Goal: Find specific page/section: Find specific page/section

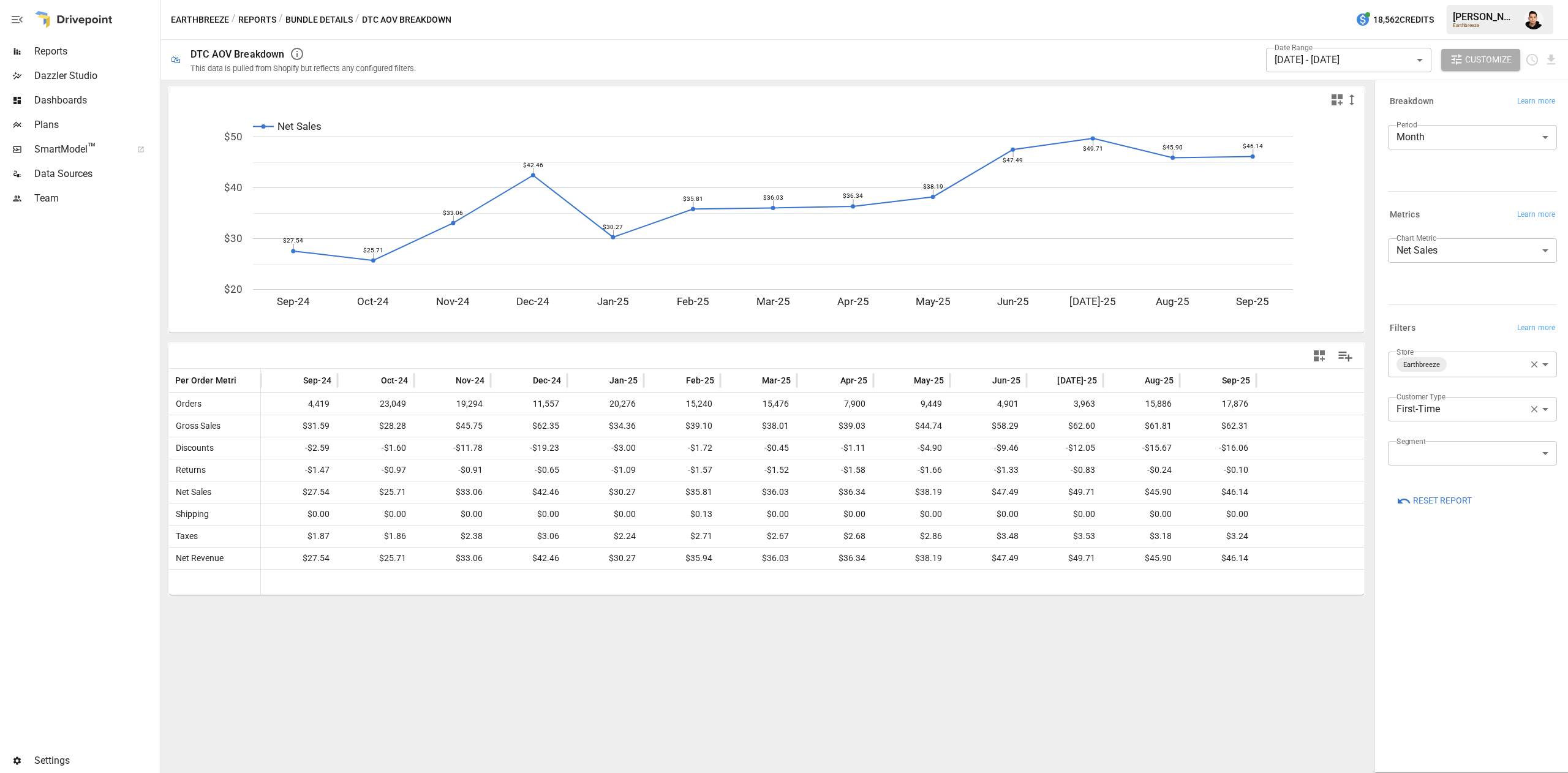
click at [1535, 408] on icon "button" at bounding box center [1535, 409] width 7 height 7
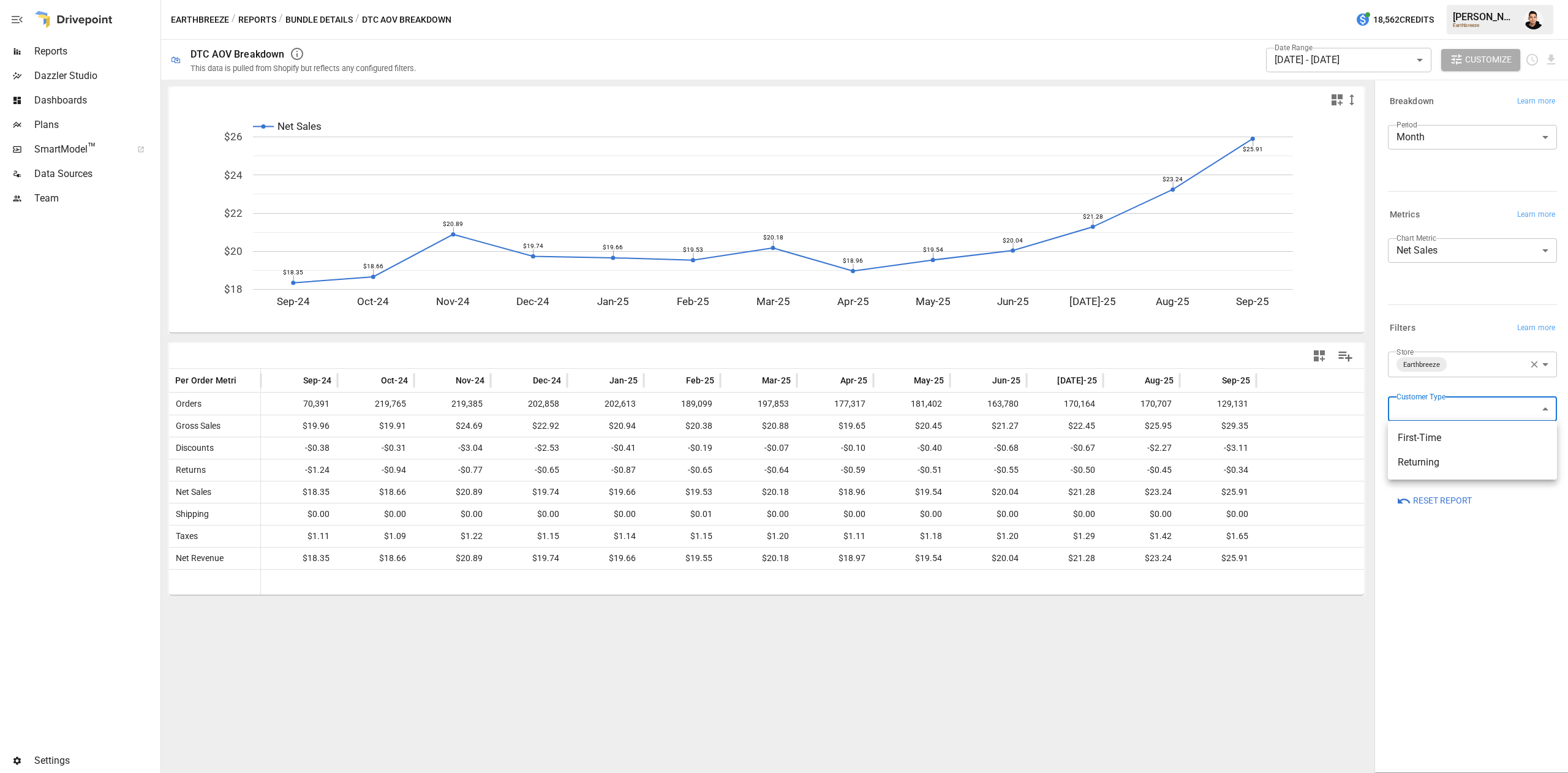
click at [1468, 0] on body "Reports Dazzler Studio Dashboards Plans SmartModel ™ Data Sources Team Settings…" at bounding box center [784, 0] width 1568 height 0
click at [1474, 352] on div at bounding box center [784, 386] width 1568 height 773
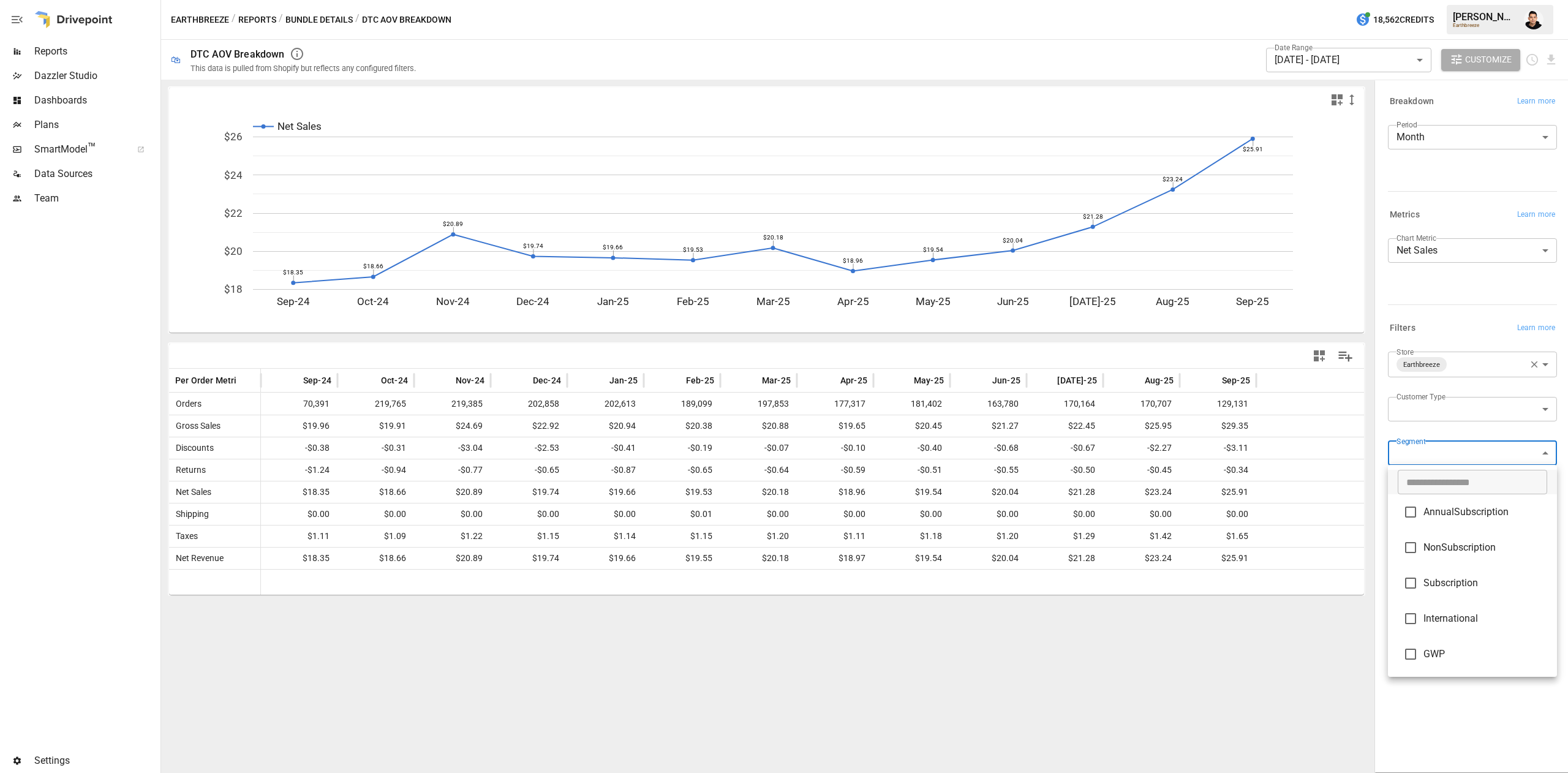
click at [1455, 0] on body "Reports Dazzler Studio Dashboards Plans SmartModel ™ Data Sources Team Settings…" at bounding box center [784, 0] width 1568 height 0
click at [1457, 583] on span "Subscription" at bounding box center [1485, 583] width 123 height 15
type input "**********"
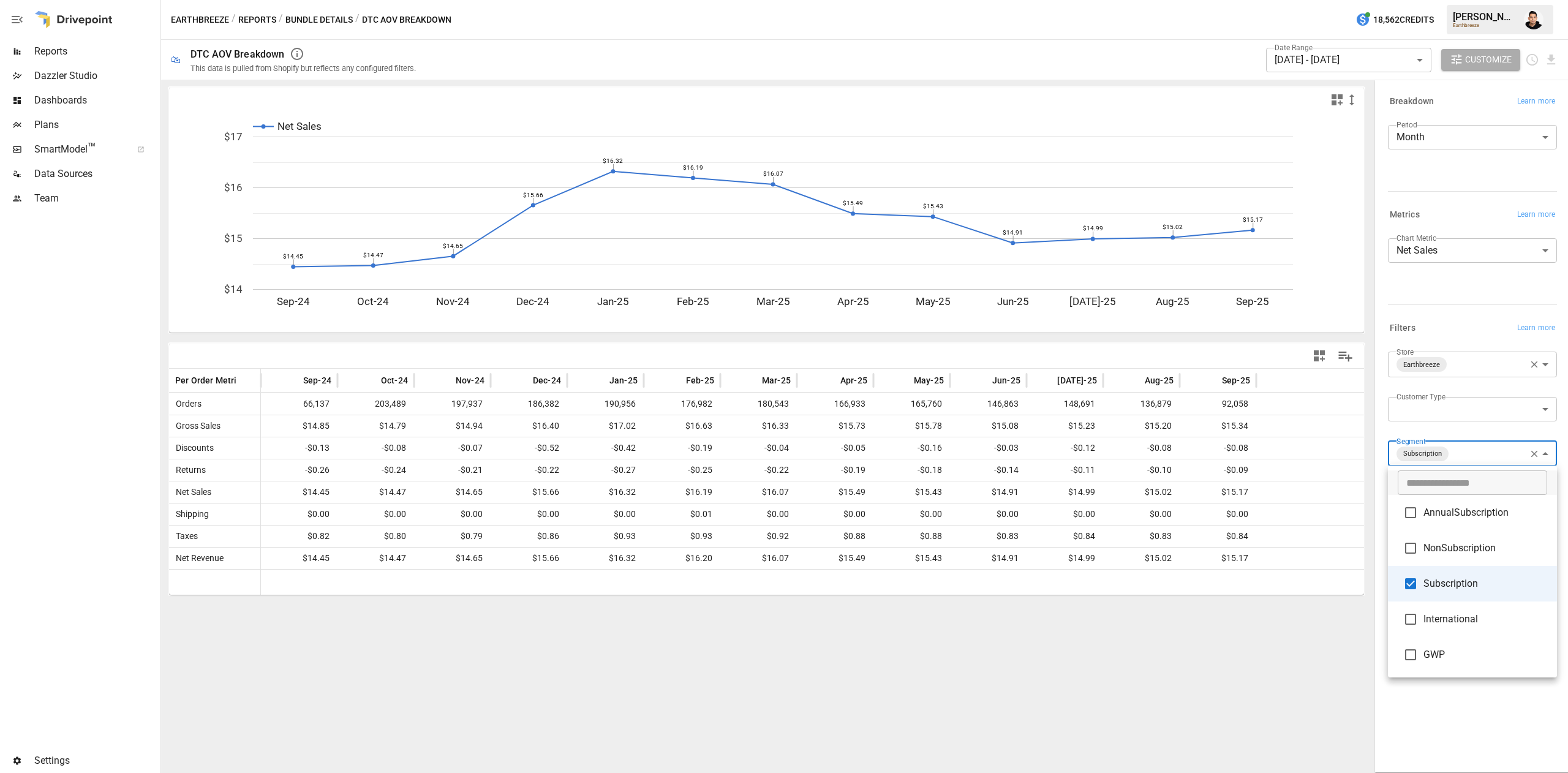
click at [1204, 610] on div at bounding box center [784, 386] width 1568 height 773
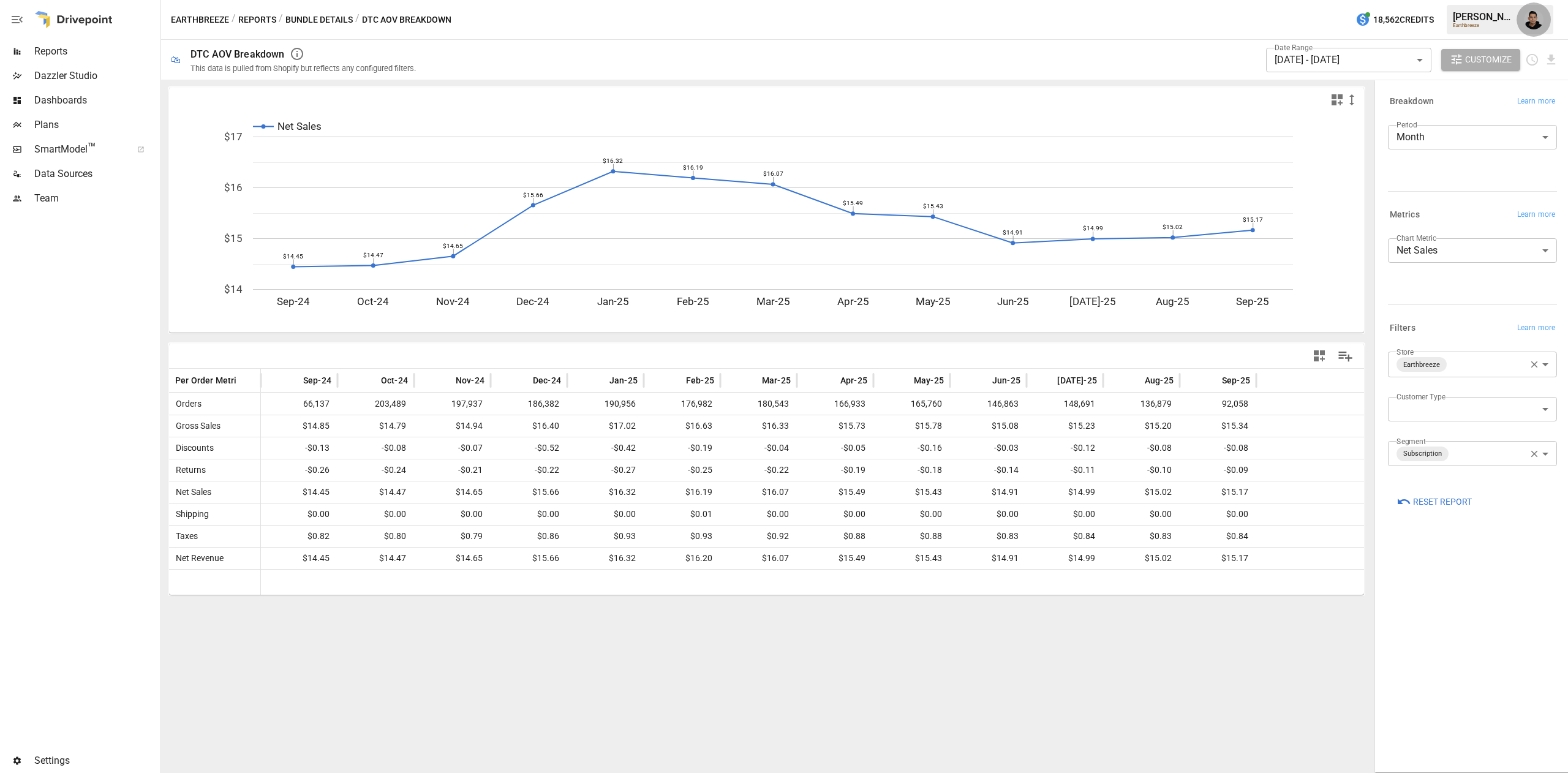
click at [1531, 19] on img "Francisco Sanchez" at bounding box center [1534, 20] width 20 height 20
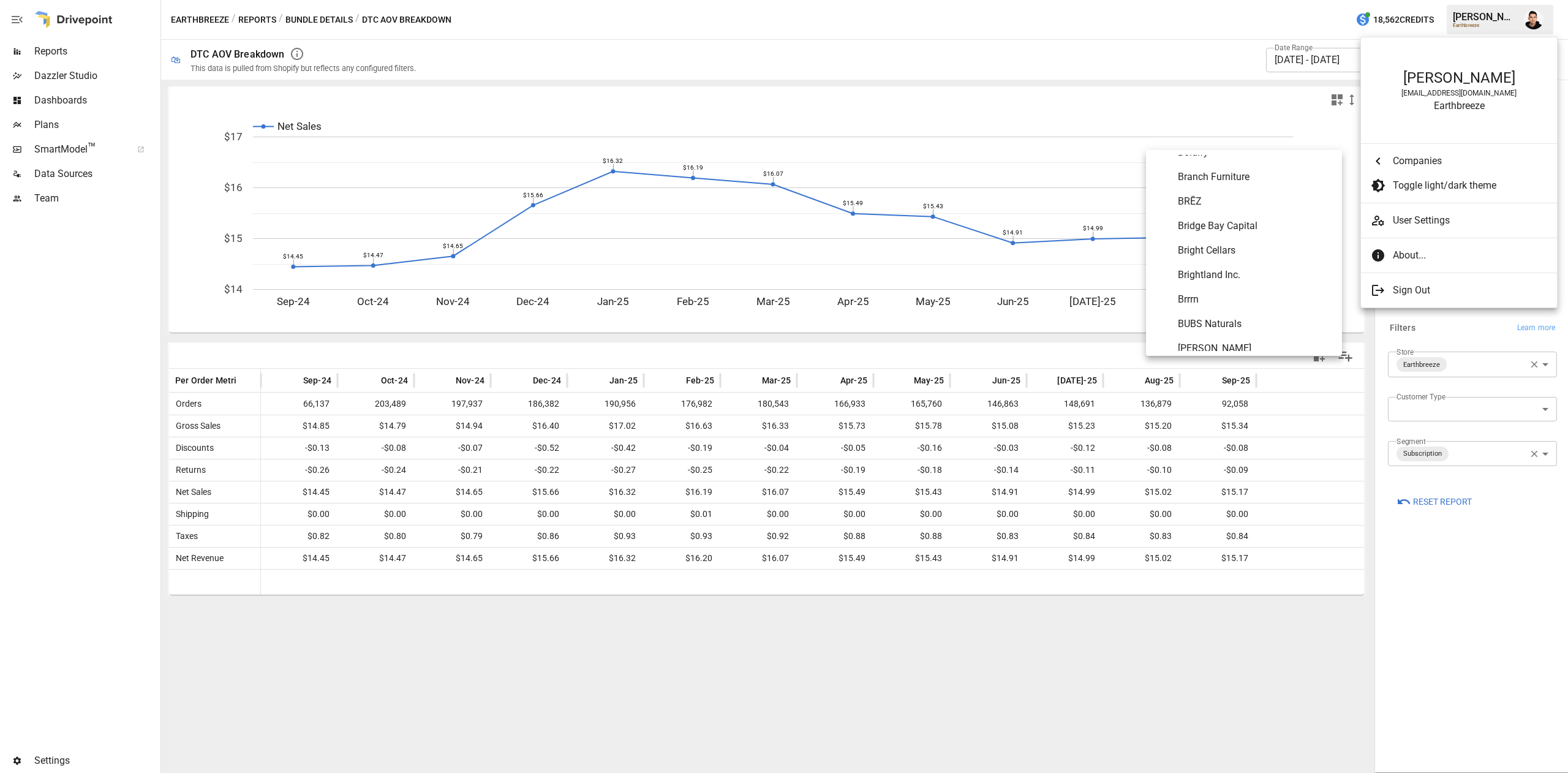
scroll to position [820, 0]
click at [1228, 200] on span "BRĒZ" at bounding box center [1255, 205] width 154 height 15
